Goal: Information Seeking & Learning: Learn about a topic

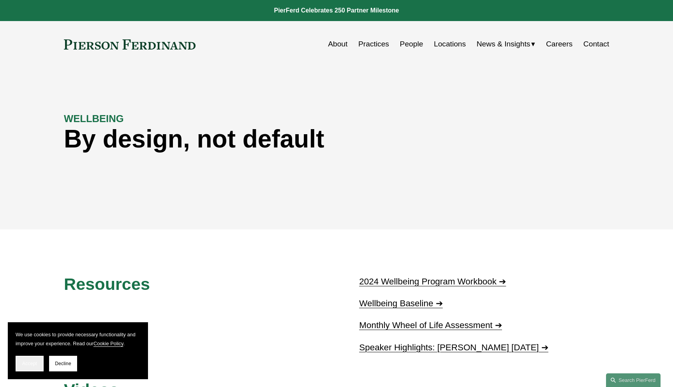
click at [32, 367] on button "Accept" at bounding box center [30, 363] width 28 height 16
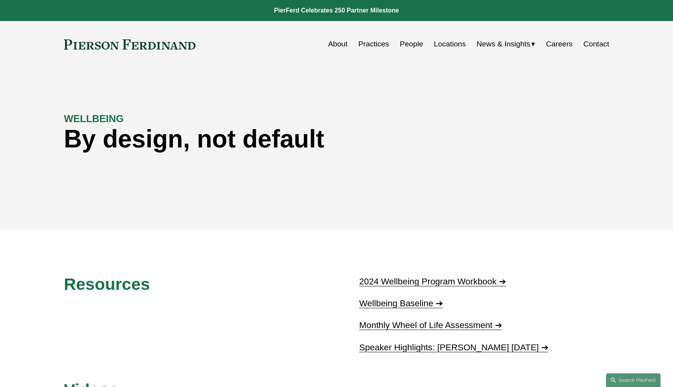
click at [381, 172] on div "WELLBEING By design, not default" at bounding box center [336, 148] width 673 height 117
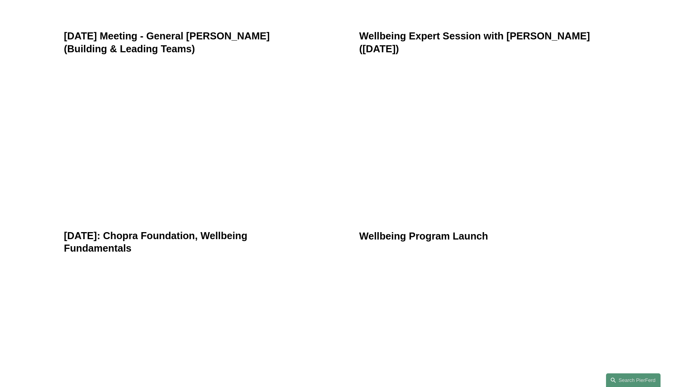
scroll to position [599, 0]
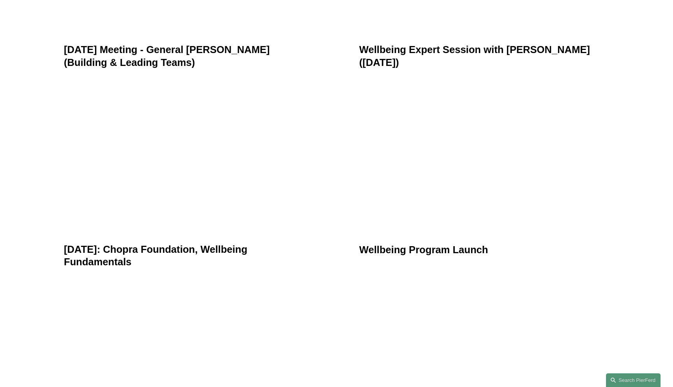
click at [21, 130] on div "Resources 2024 Wellbeing Program Workbook ➔ Wellbeing Baseline ➔ Monthly Wheel …" at bounding box center [336, 44] width 673 height 739
click at [21, 120] on div "Resources 2024 Wellbeing Program Workbook ➔ Wellbeing Baseline ➔ Monthly Wheel …" at bounding box center [336, 44] width 673 height 739
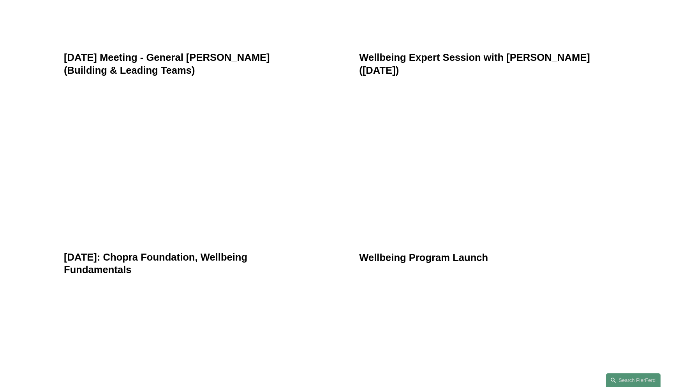
scroll to position [585, 0]
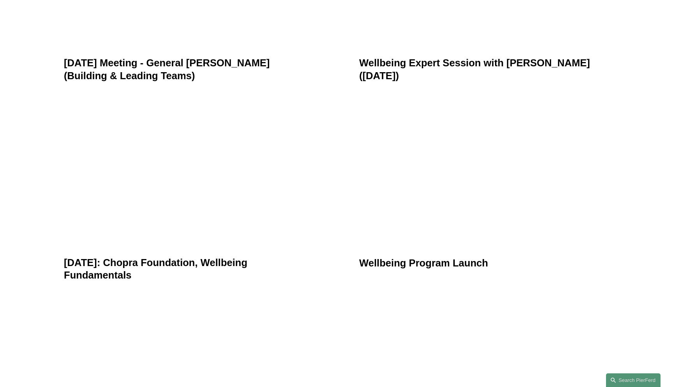
click at [18, 110] on div "Resources 2024 Wellbeing Program Workbook ➔ Wellbeing Baseline ➔ Monthly Wheel …" at bounding box center [336, 57] width 673 height 739
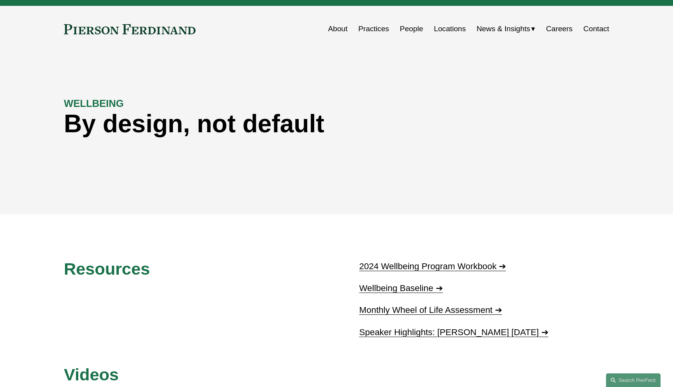
scroll to position [0, 0]
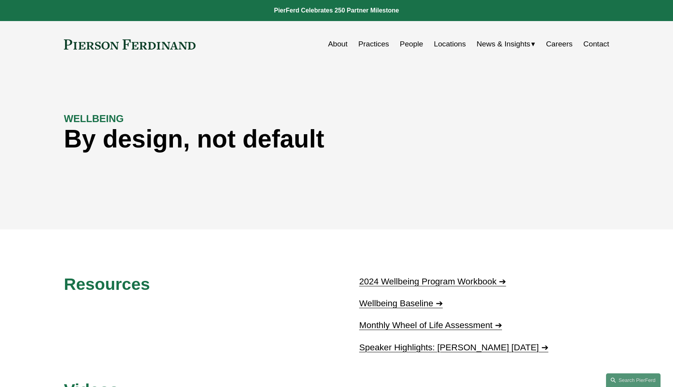
click at [19, 67] on div "WELLBEING By design, not default" at bounding box center [336, 148] width 673 height 162
click at [36, 88] on div "WELLBEING By design, not default" at bounding box center [336, 148] width 673 height 162
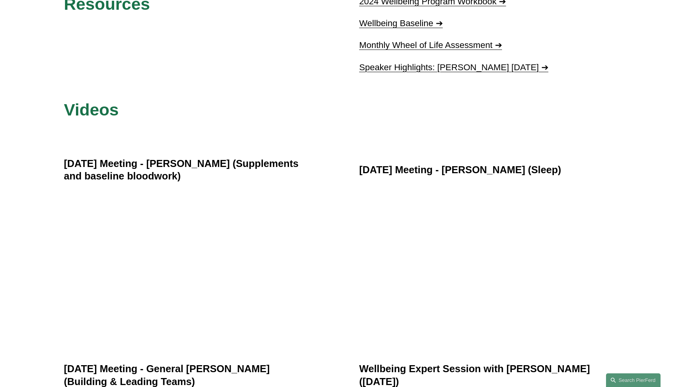
scroll to position [305, 0]
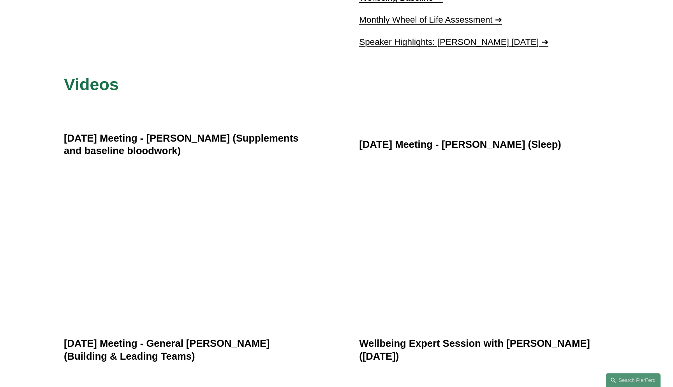
click at [50, 96] on div "Resources 2024 Wellbeing Program Workbook ➔ Wellbeing Baseline ➔ Monthly Wheel …" at bounding box center [336, 337] width 673 height 739
click at [34, 154] on div "Resources 2024 Wellbeing Program Workbook ➔ Wellbeing Baseline ➔ Monthly Wheel …" at bounding box center [336, 337] width 673 height 739
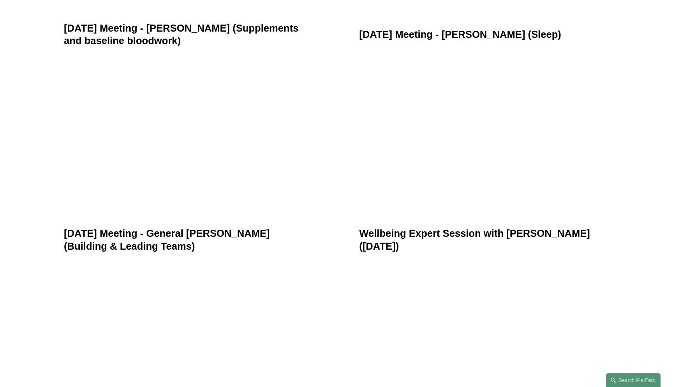
scroll to position [438, 0]
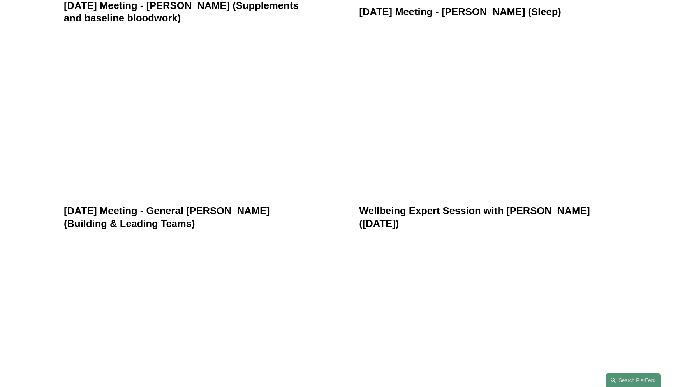
click at [21, 165] on div "Resources 2024 Wellbeing Program Workbook ➔ Wellbeing Baseline ➔ Monthly Wheel …" at bounding box center [336, 205] width 673 height 739
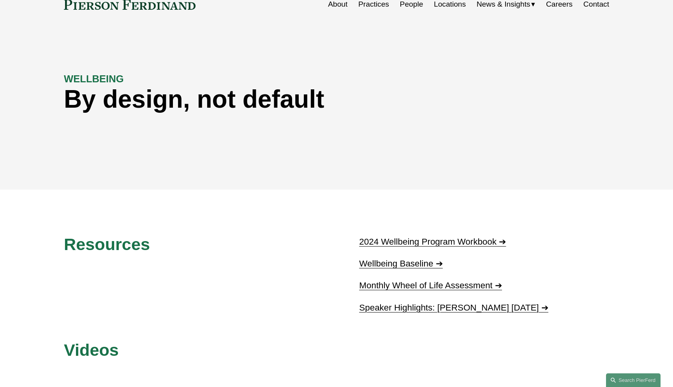
scroll to position [0, 0]
